Goal: Task Accomplishment & Management: Use online tool/utility

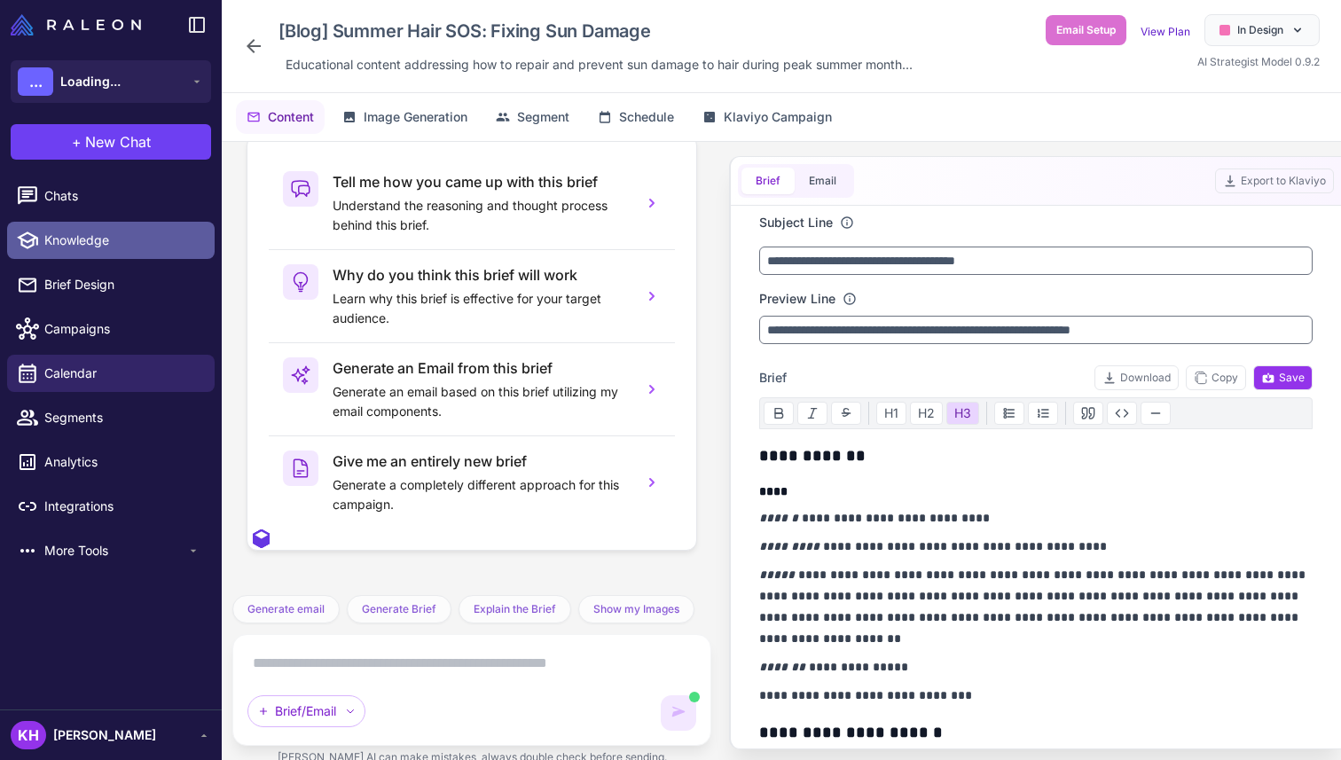
scroll to position [13522, 0]
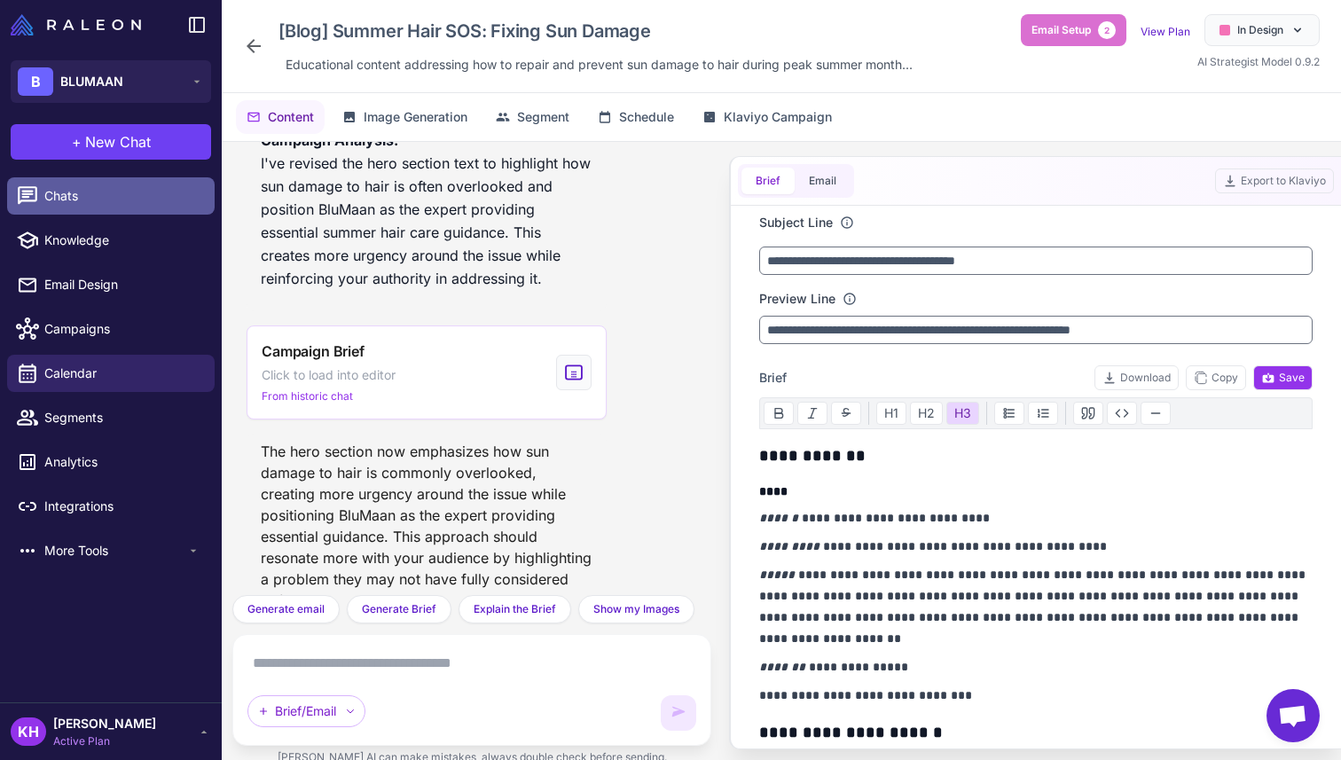
click at [95, 197] on span "Chats" at bounding box center [122, 196] width 156 height 20
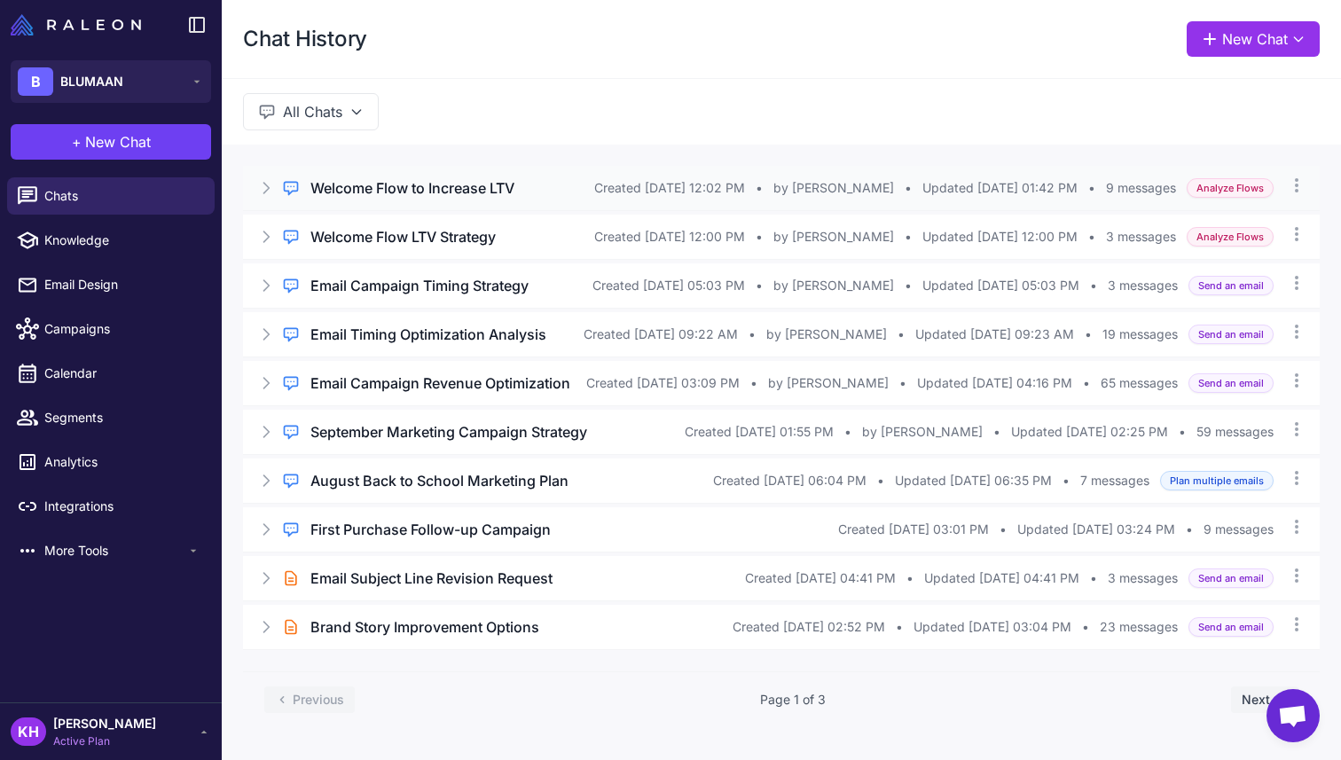
click at [437, 184] on h3 "Welcome Flow to Increase LTV" at bounding box center [413, 187] width 204 height 21
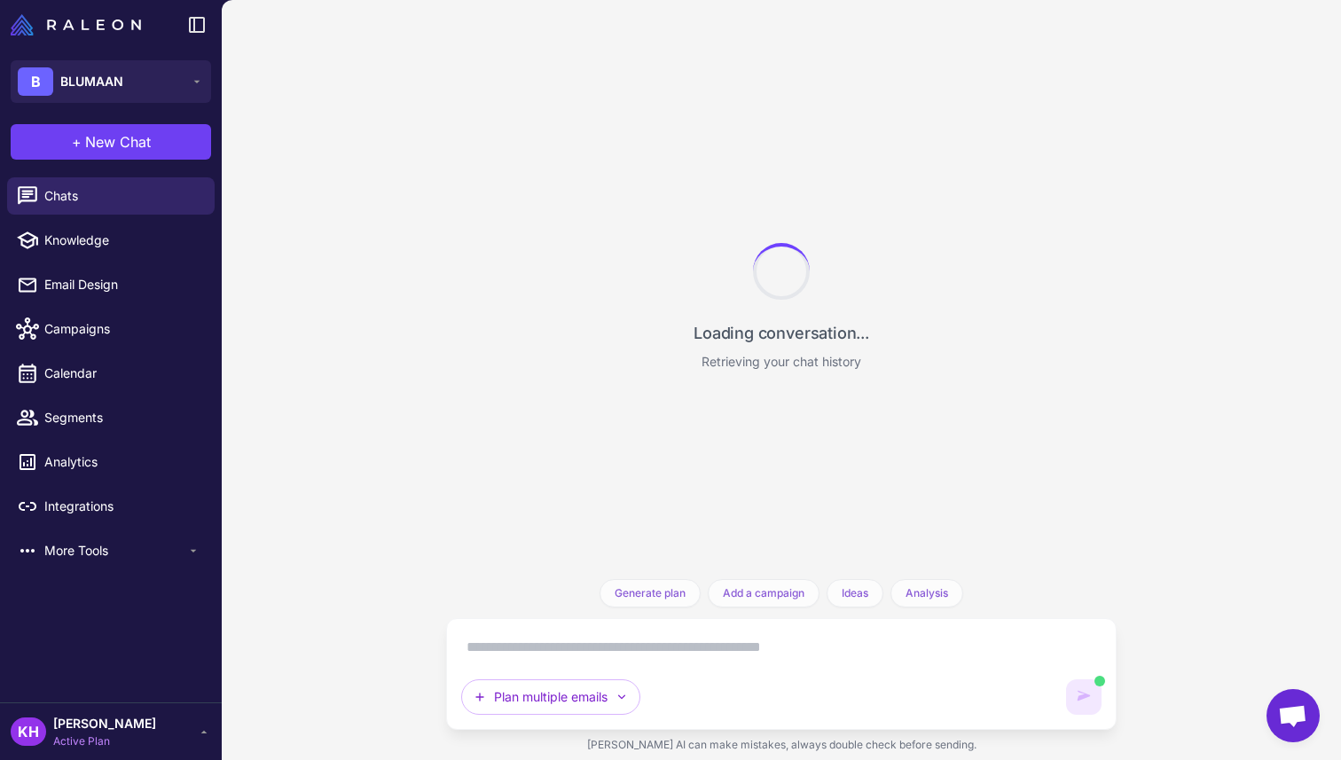
scroll to position [3558, 0]
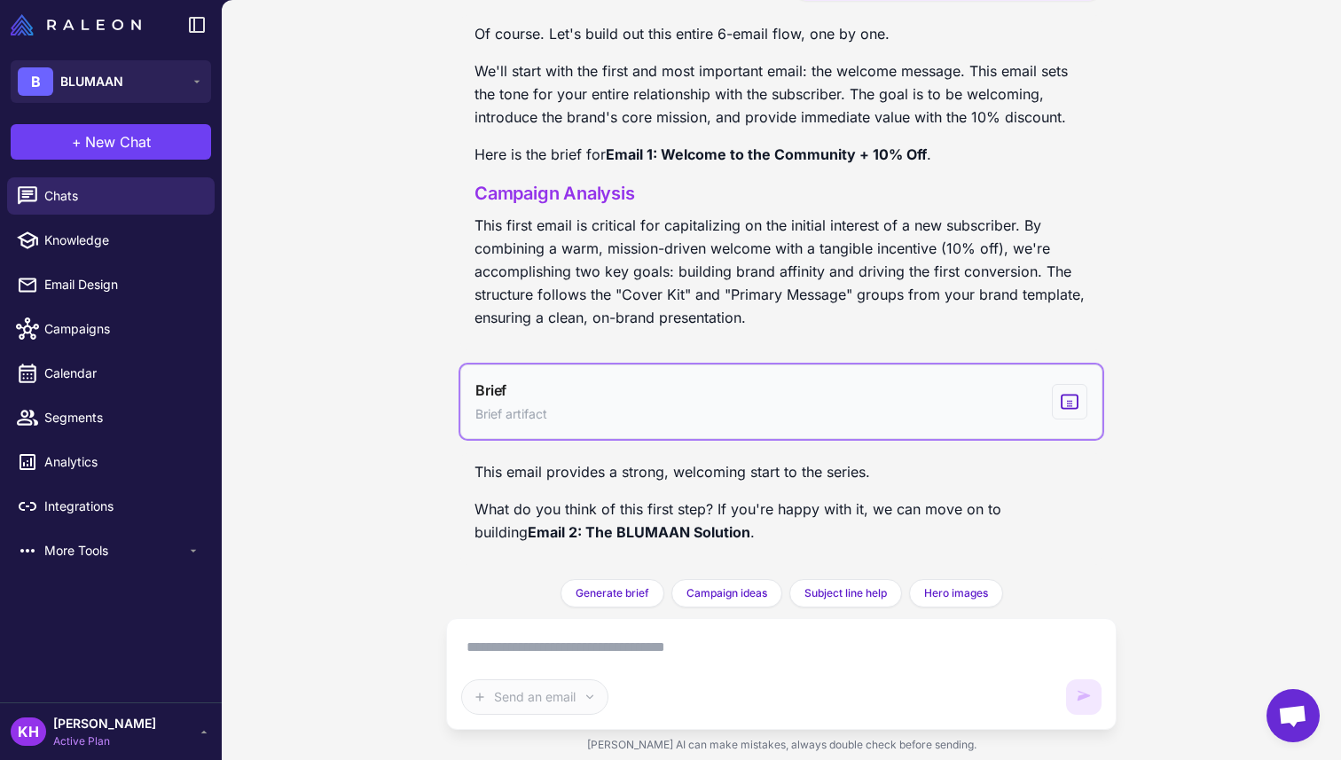
click at [971, 423] on button "Brief Brief artifact" at bounding box center [781, 402] width 642 height 75
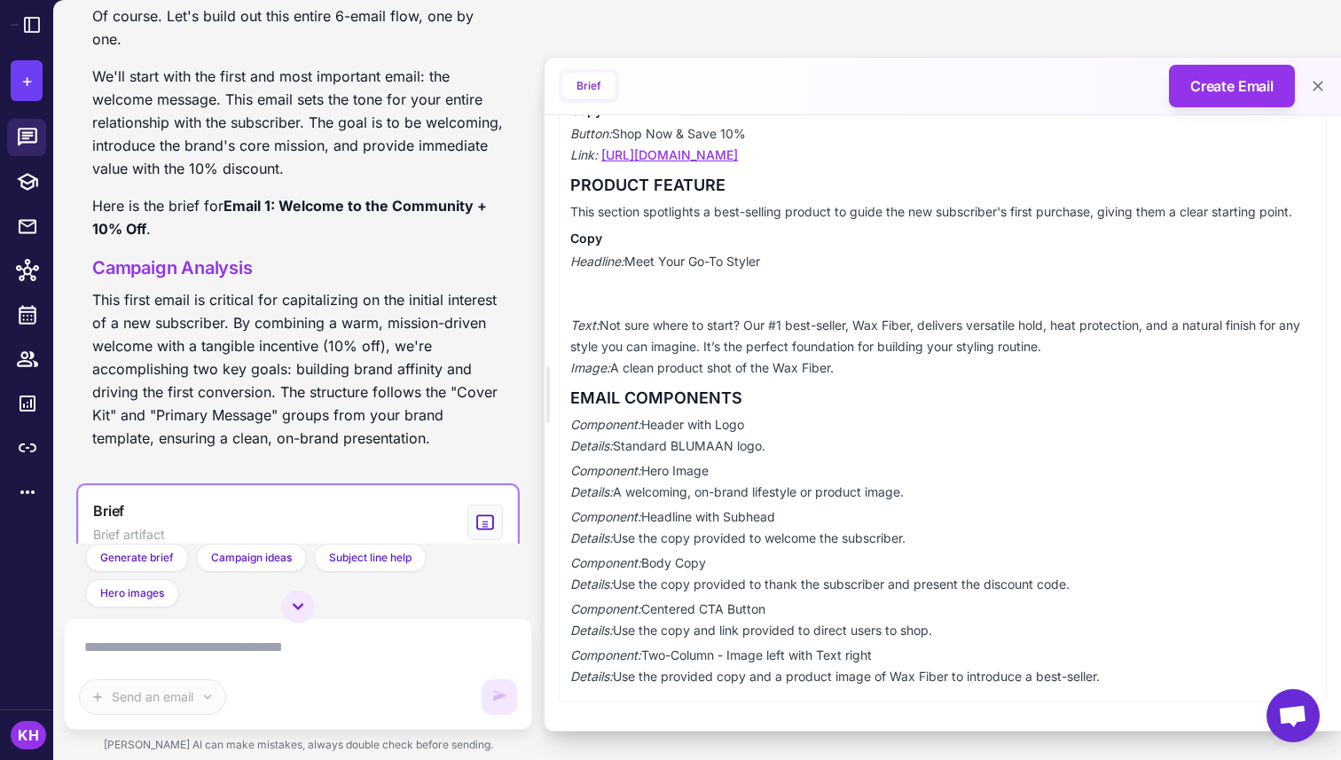
scroll to position [4468, 0]
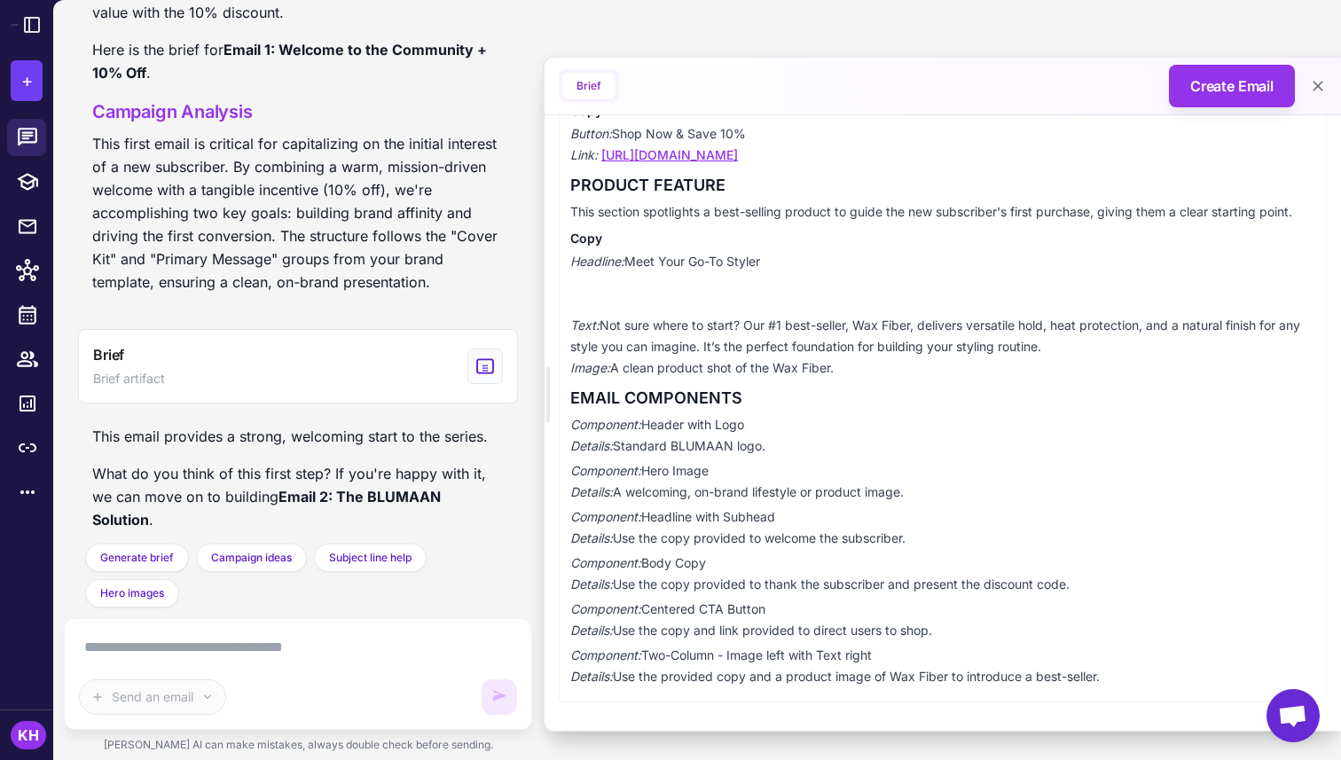
click at [315, 644] on textarea at bounding box center [298, 647] width 438 height 28
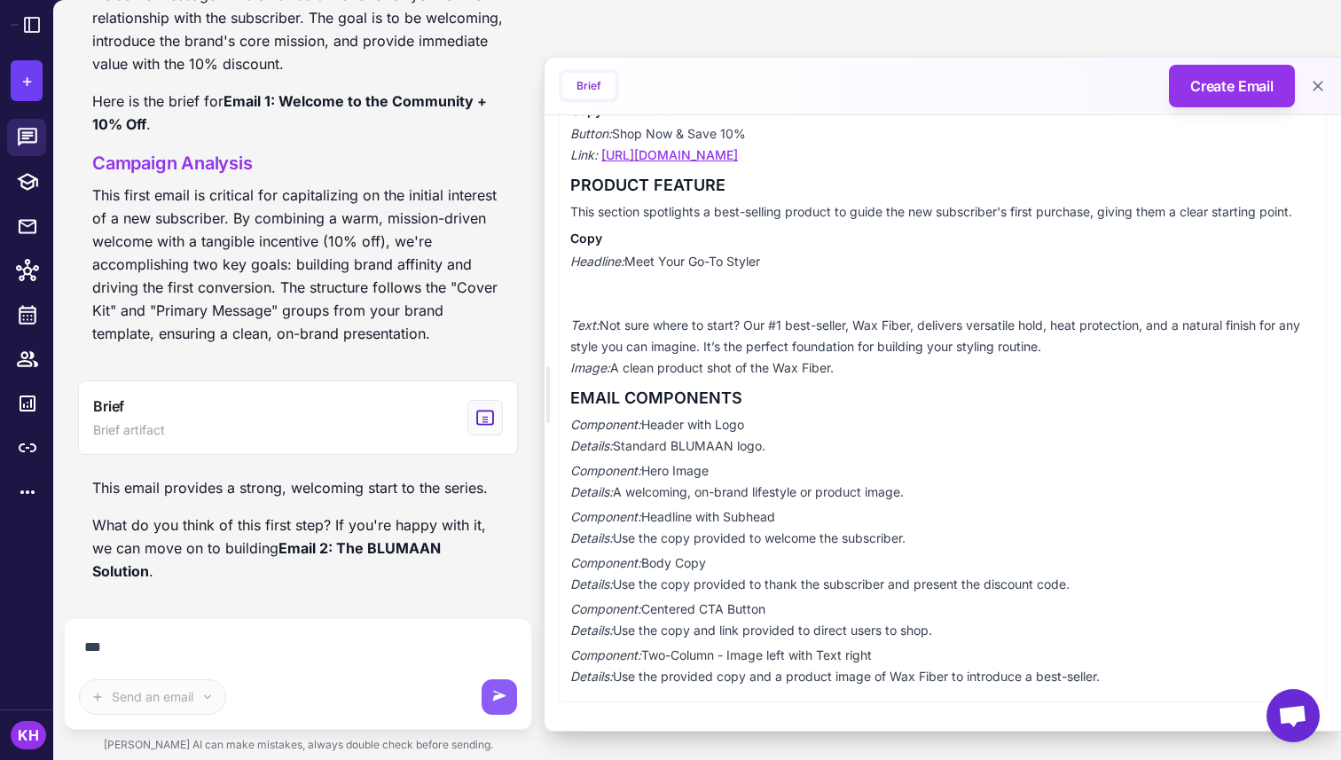
scroll to position [4393, 0]
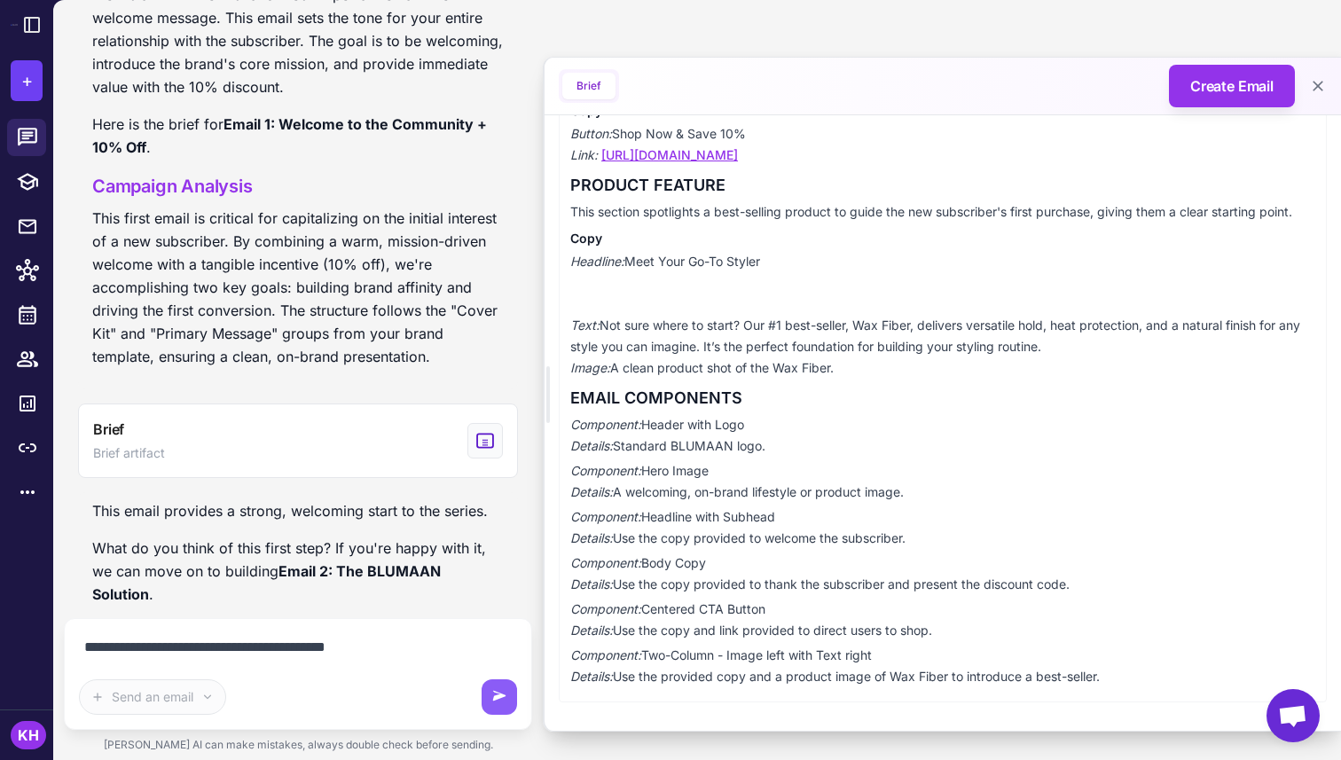
type textarea "**********"
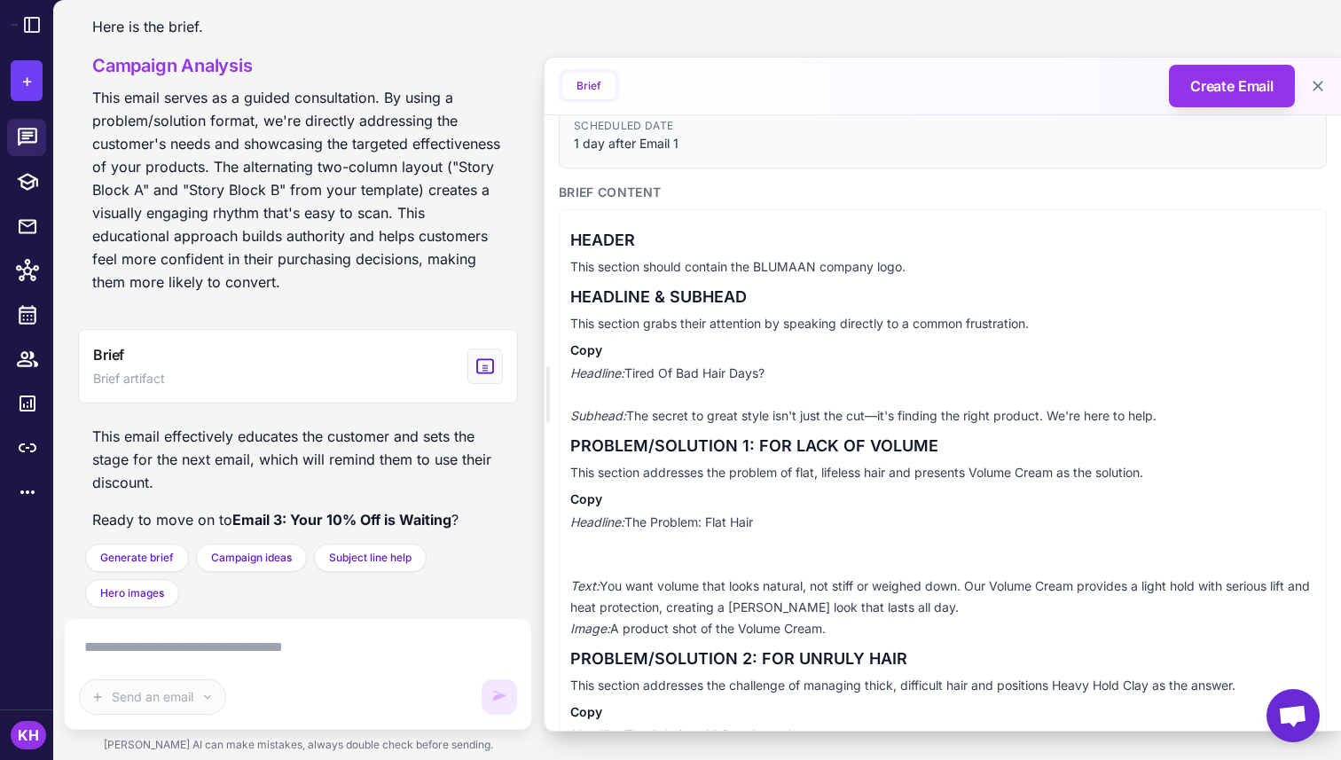
scroll to position [211, 0]
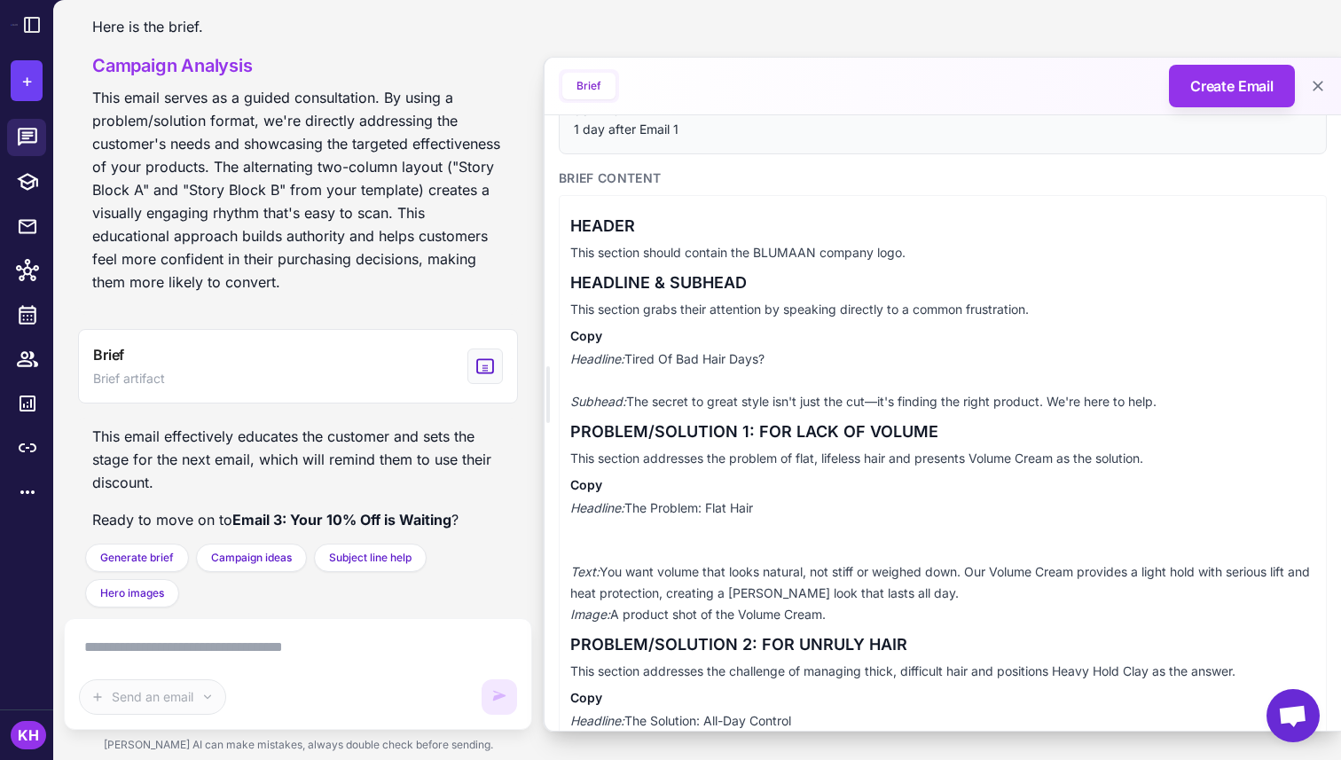
drag, startPoint x: 629, startPoint y: 359, endPoint x: 811, endPoint y: 358, distance: 181.9
click at [812, 358] on p "Headline: Tired Of Bad Hair Days? Subhead: The secret to great style isn't just…" at bounding box center [942, 381] width 745 height 64
copy p "Tired Of Bad Hair Days?"
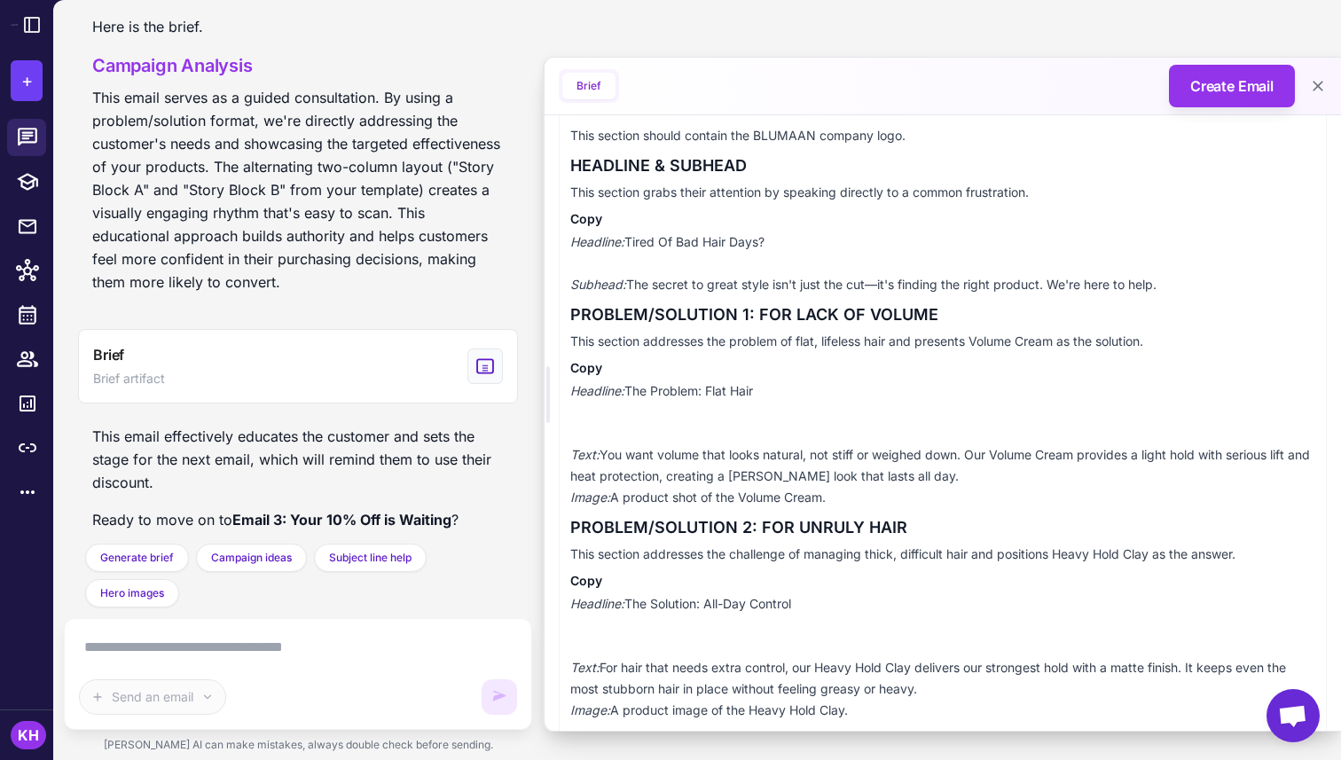
scroll to position [336, 0]
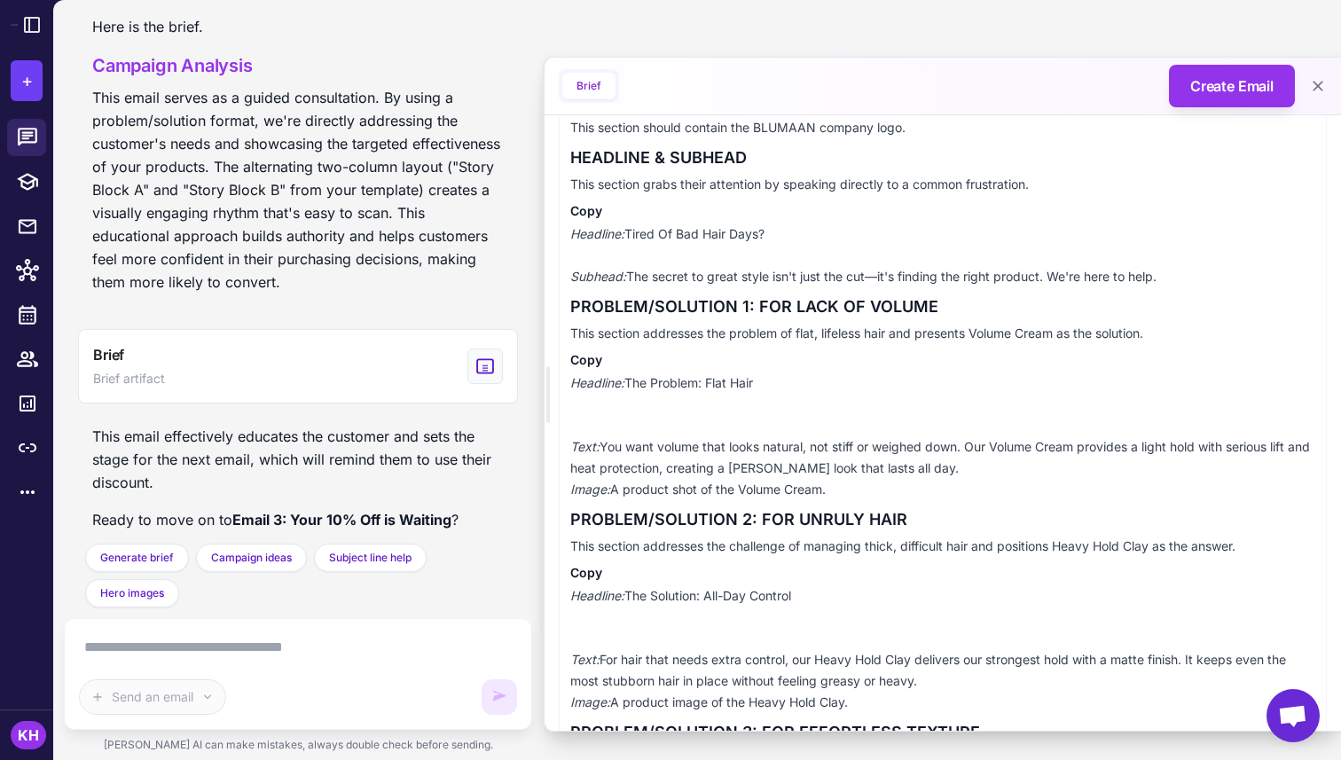
drag, startPoint x: 633, startPoint y: 277, endPoint x: 1170, endPoint y: 274, distance: 537.7
click at [1170, 274] on p "Headline: Tired Of Bad Hair Days? Subhead: The secret to great style isn't just…" at bounding box center [942, 256] width 745 height 64
copy p "The secret to great style isn't just the cut—it's finding the right product. We…"
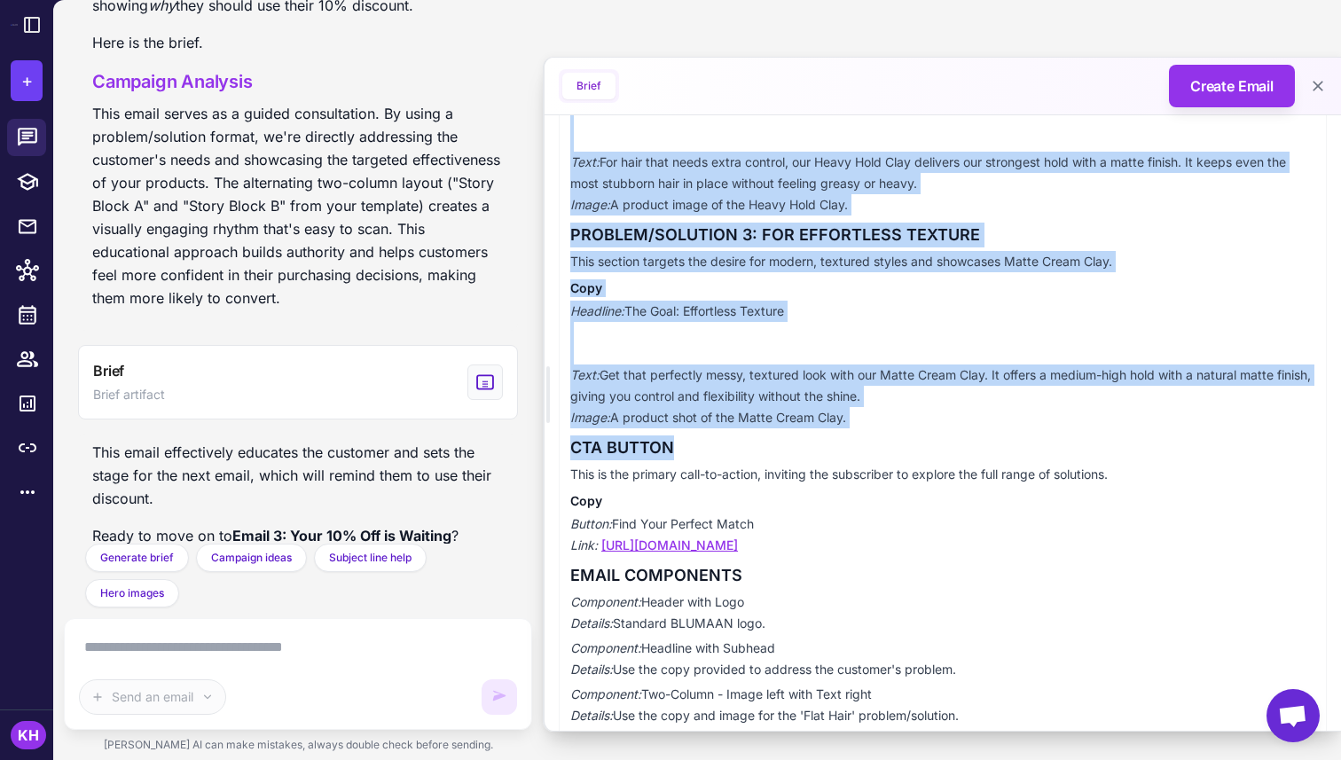
scroll to position [842, 0]
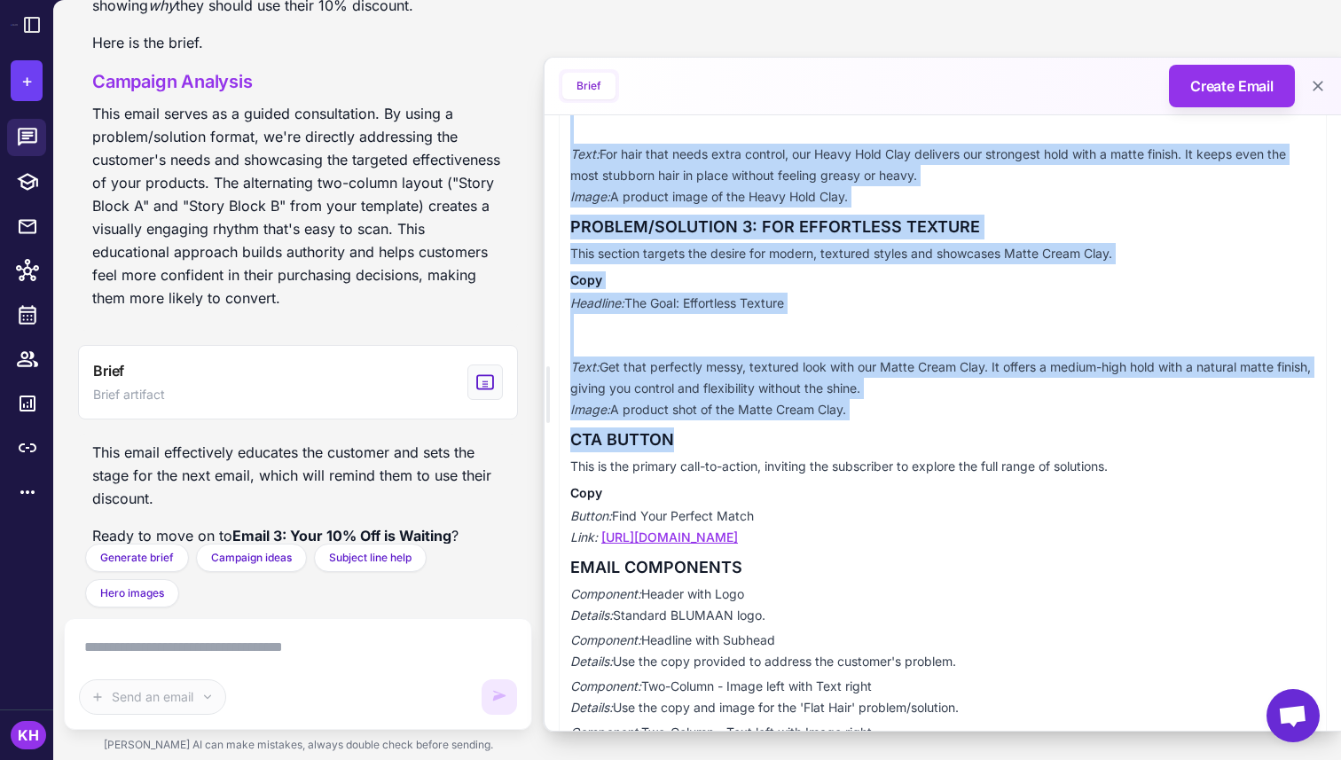
drag, startPoint x: 573, startPoint y: 211, endPoint x: 1091, endPoint y: 536, distance: 611.5
click at [1091, 536] on div "HEADER This section should contain the BLUMAAN company logo. HEADLINE & SUBHEAD…" at bounding box center [943, 218] width 768 height 1308
copy div "PROBLEM/SOLUTION 1: FOR LACK OF VOLUME This section addresses the problem of fl…"
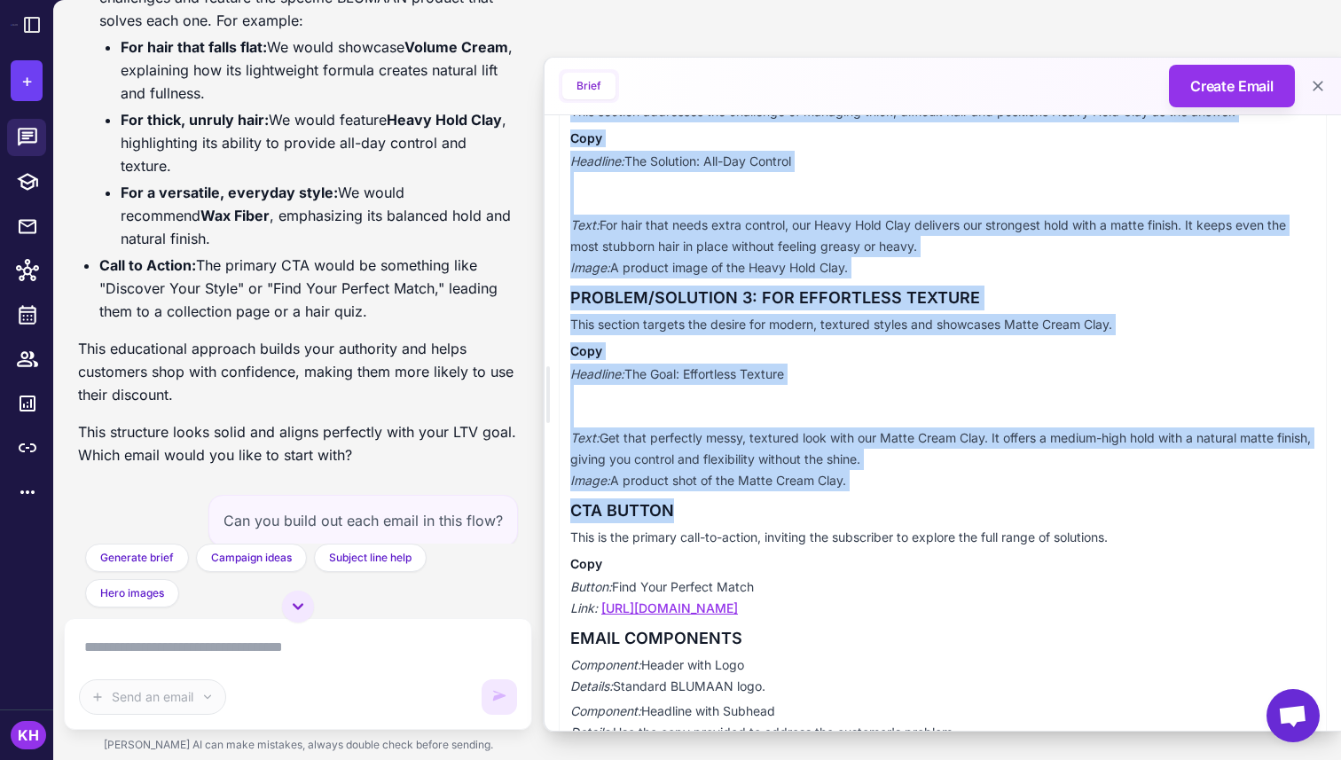
scroll to position [769, 0]
